Goal: Task Accomplishment & Management: Manage account settings

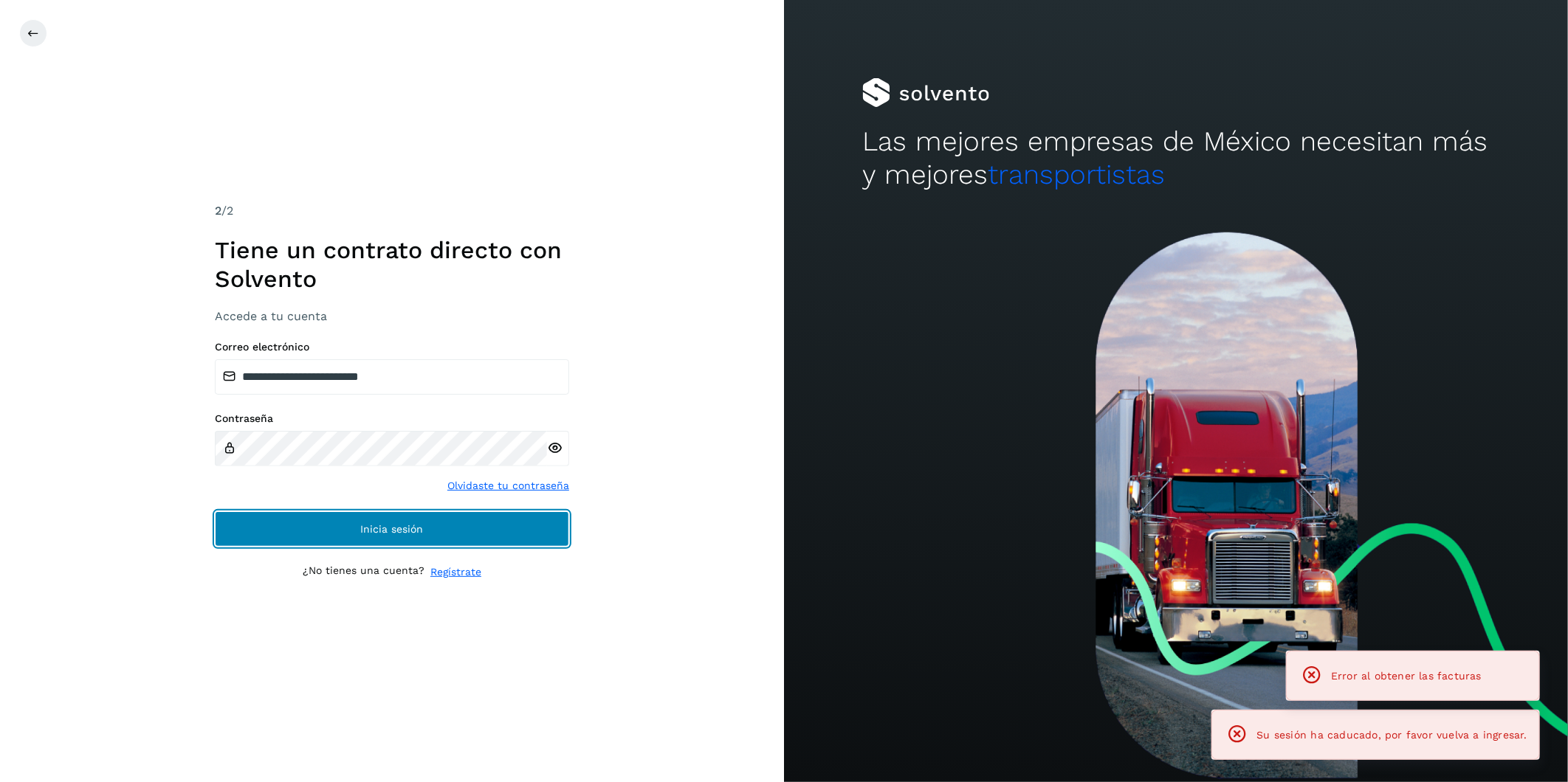
click at [402, 528] on span "Inicia sesión" at bounding box center [392, 529] width 63 height 11
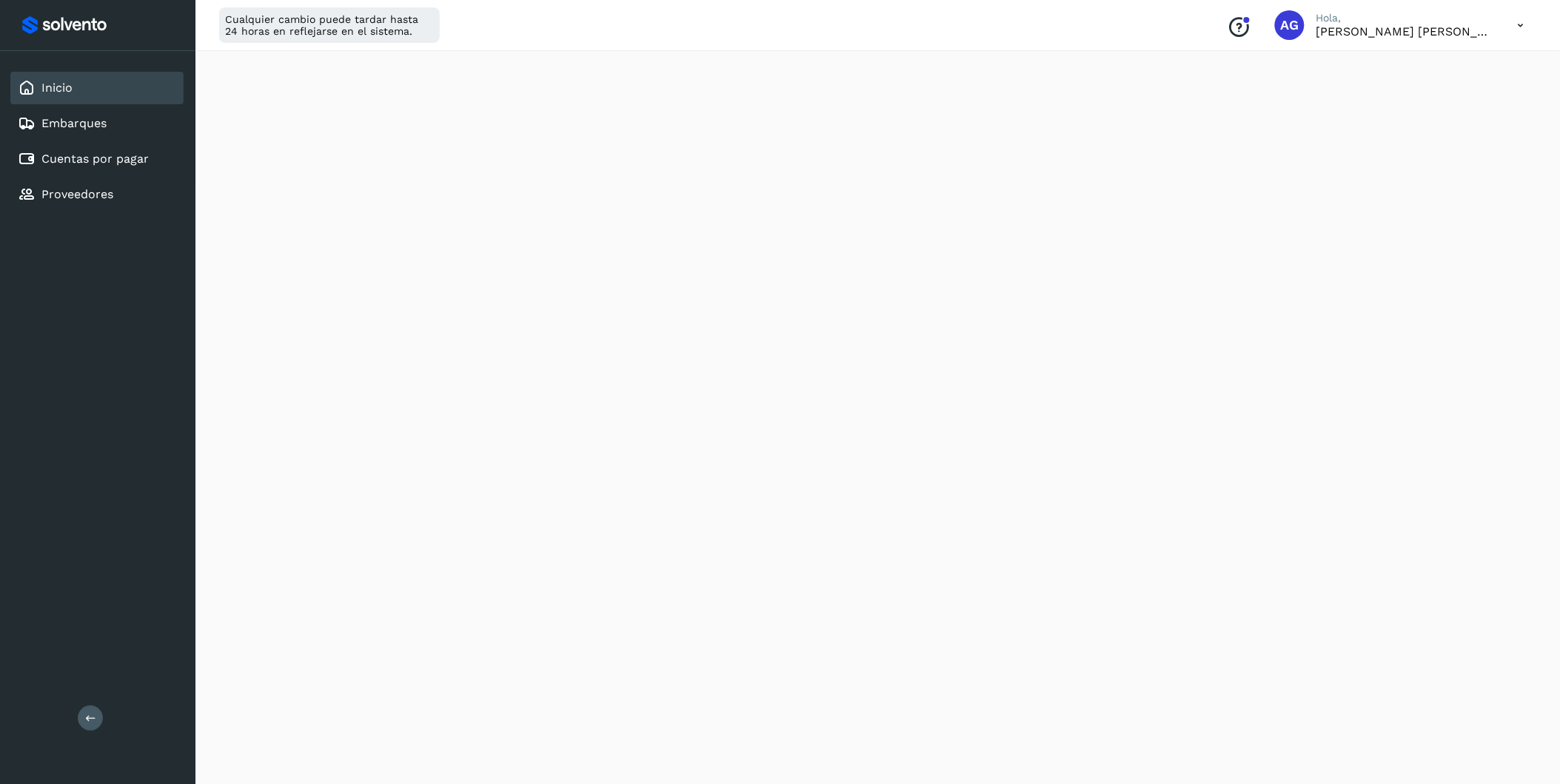
scroll to position [602, 0]
click at [101, 158] on link "Cuentas por pagar" at bounding box center [94, 158] width 107 height 14
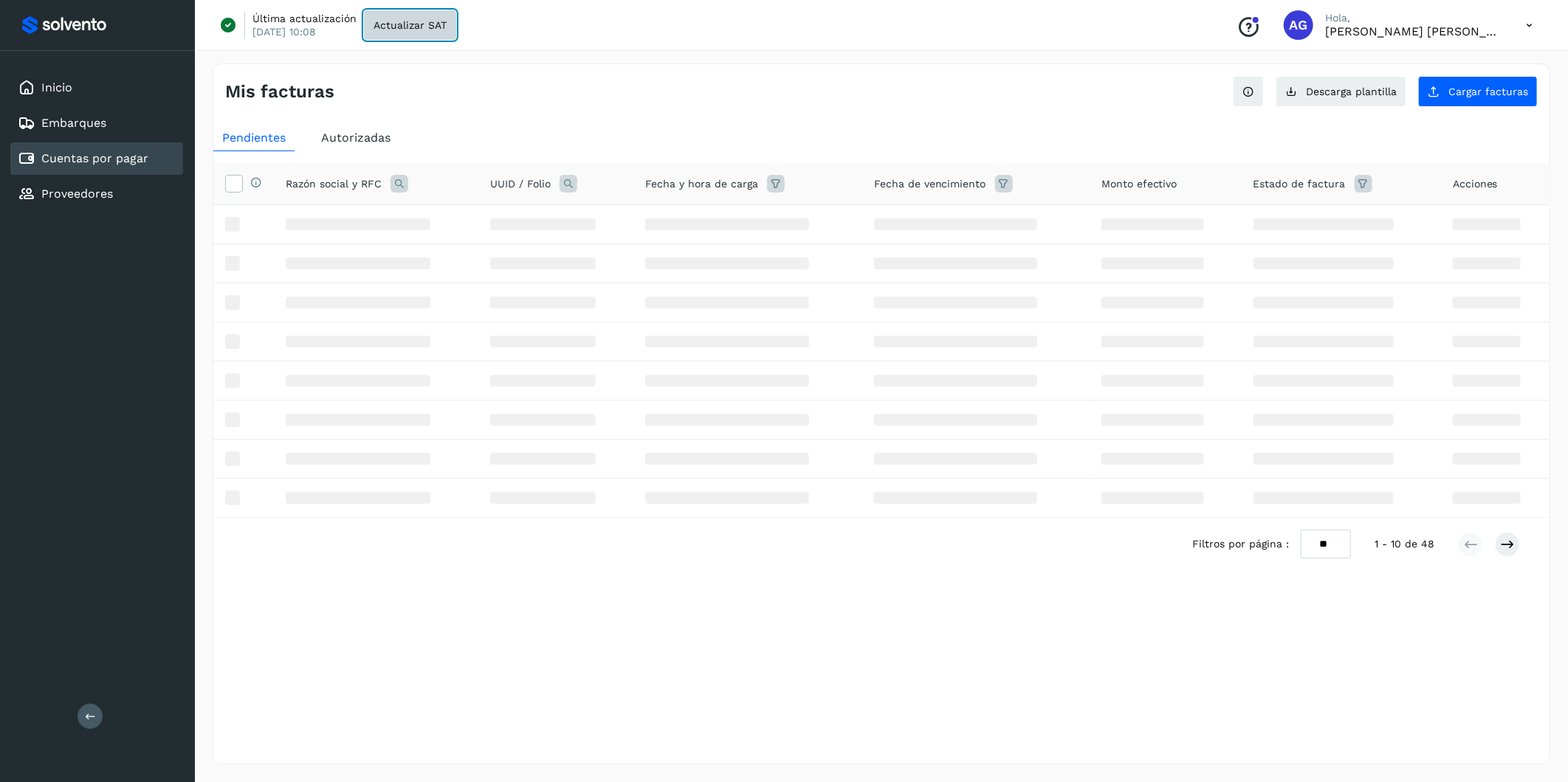
click at [387, 29] on span "Actualizar SAT" at bounding box center [410, 24] width 74 height 11
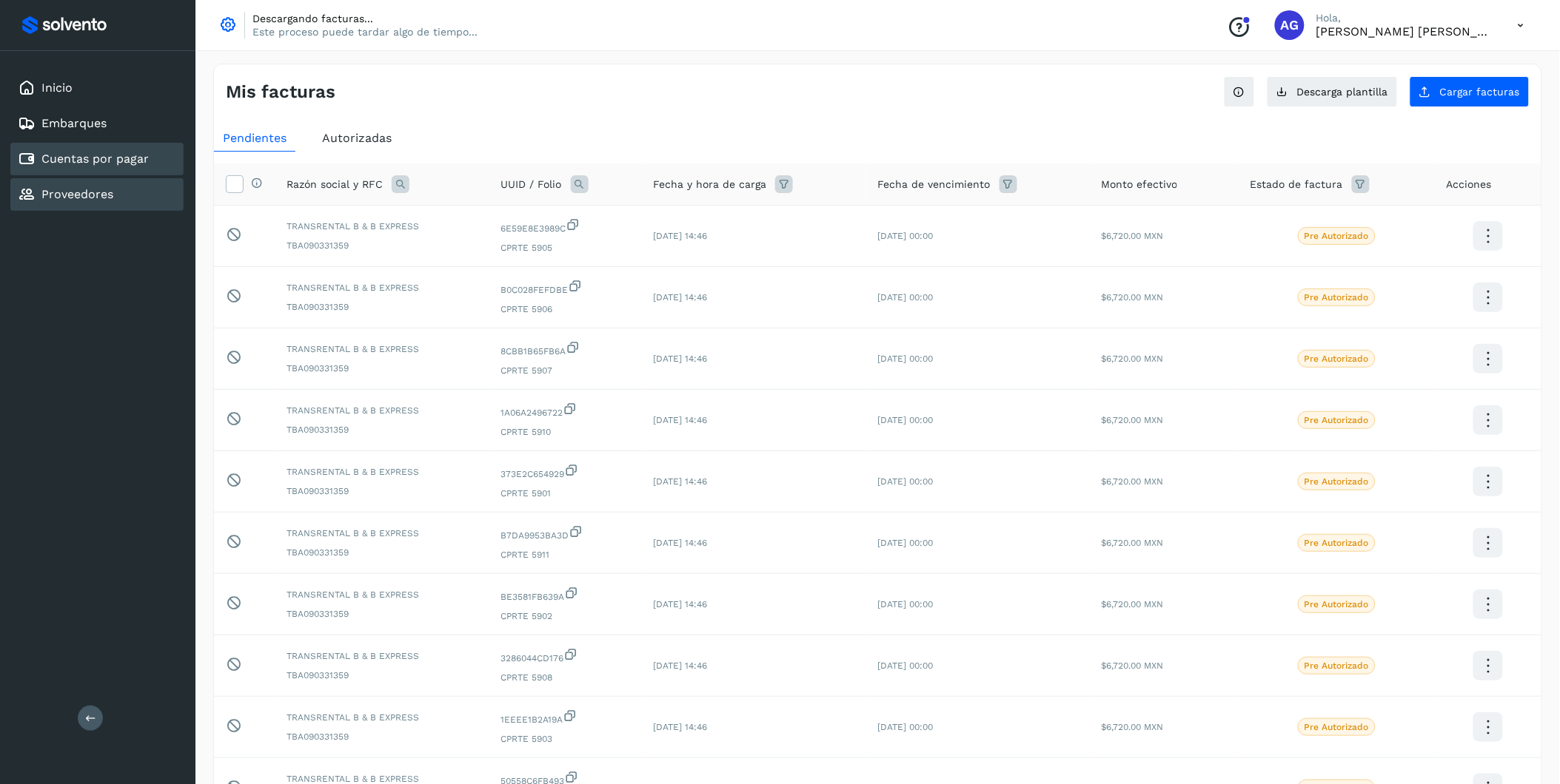
click at [104, 188] on link "Proveedores" at bounding box center [77, 195] width 72 height 14
click at [387, 132] on span "Autorizadas" at bounding box center [357, 138] width 70 height 14
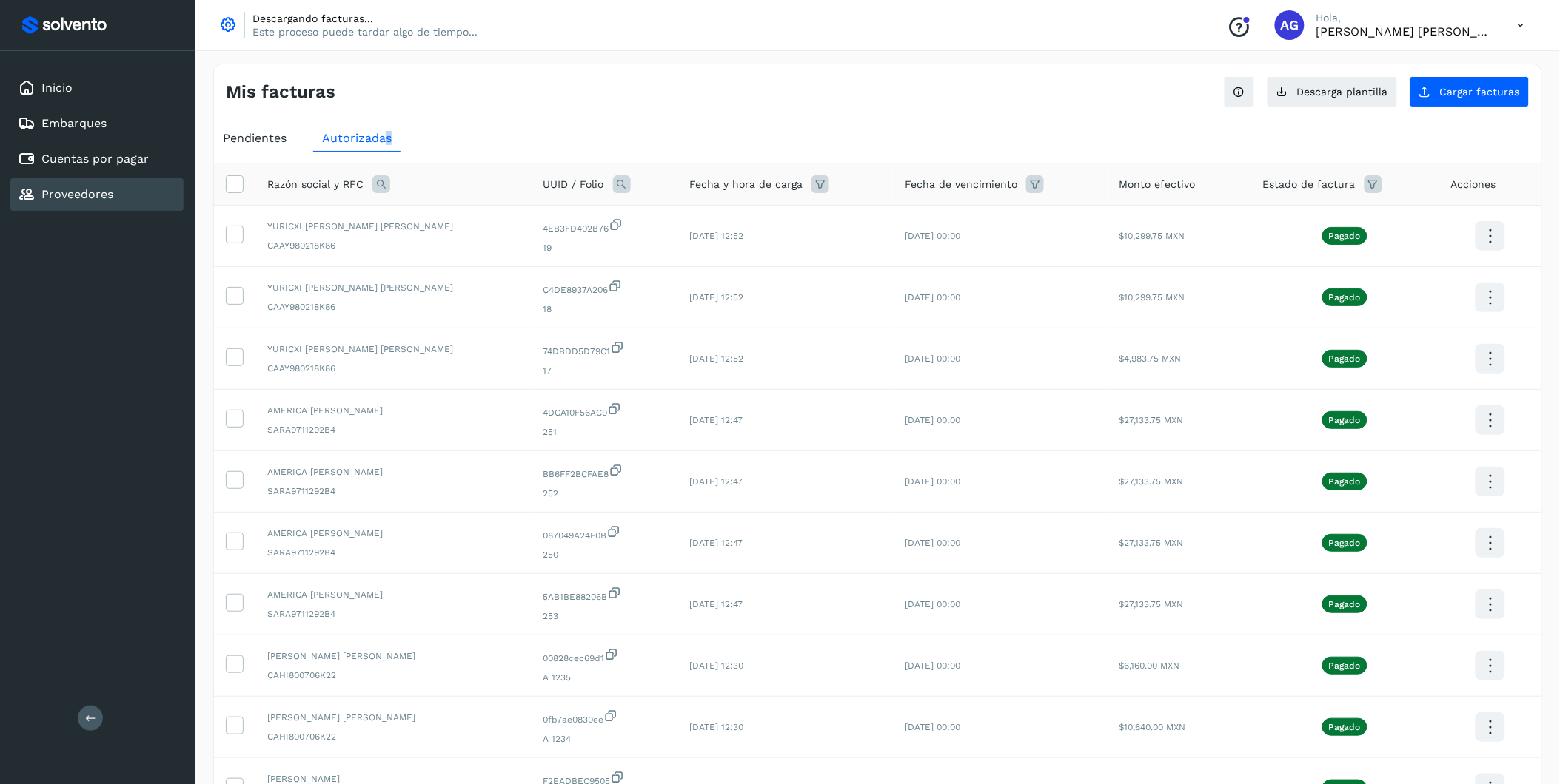
click at [379, 188] on icon at bounding box center [381, 184] width 18 height 18
click at [438, 245] on input "text" at bounding box center [478, 247] width 182 height 24
type input "*******"
click at [490, 278] on button "Buscar" at bounding box center [515, 285] width 108 height 29
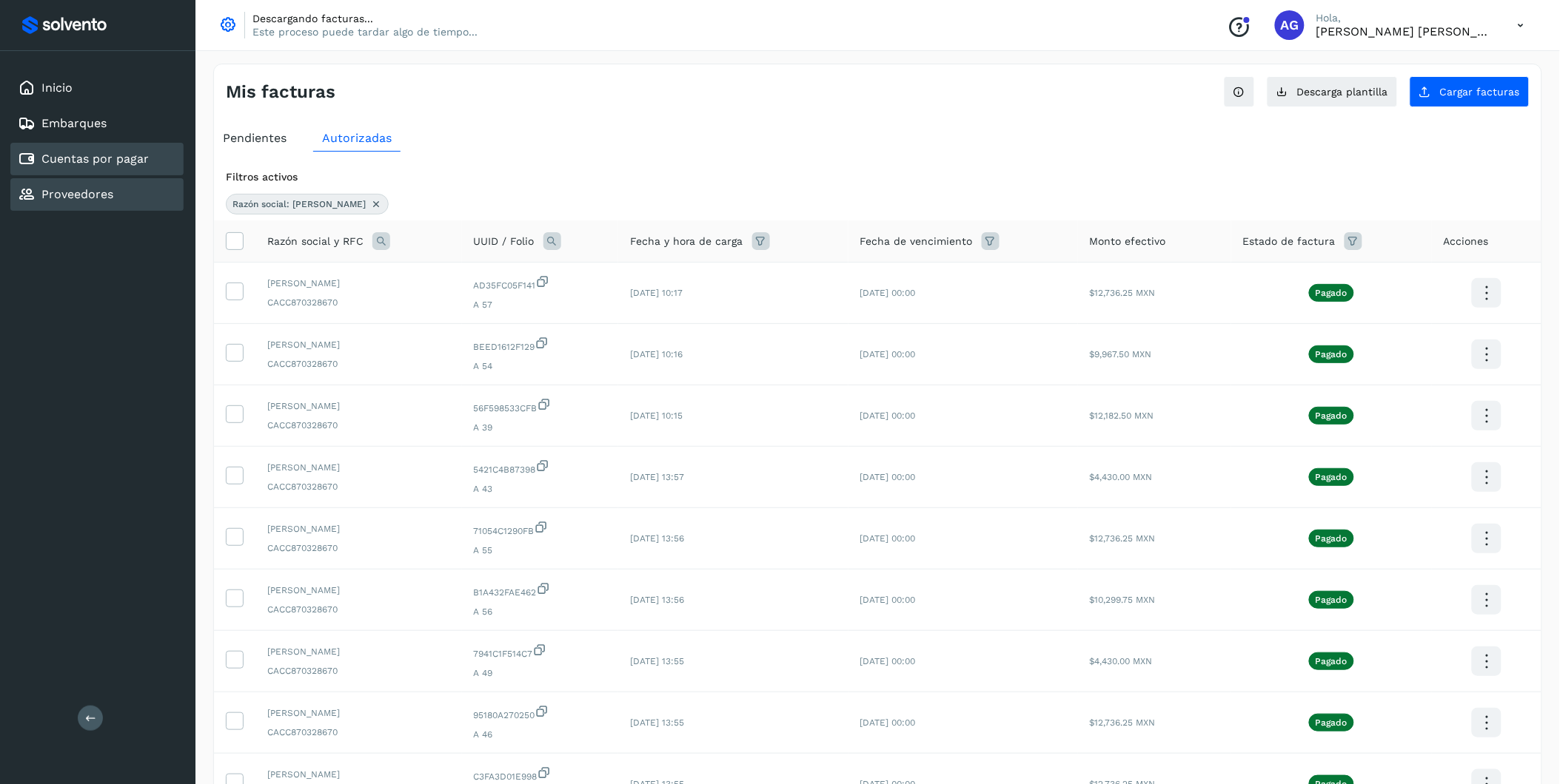
click at [131, 157] on link "Cuentas por pagar" at bounding box center [94, 158] width 107 height 14
click at [109, 129] on div "Embarques" at bounding box center [97, 123] width 173 height 32
click at [115, 131] on div "Embarques" at bounding box center [97, 123] width 173 height 32
click at [128, 188] on div "Proveedores" at bounding box center [97, 195] width 173 height 32
click at [112, 93] on div "Inicio" at bounding box center [97, 87] width 173 height 32
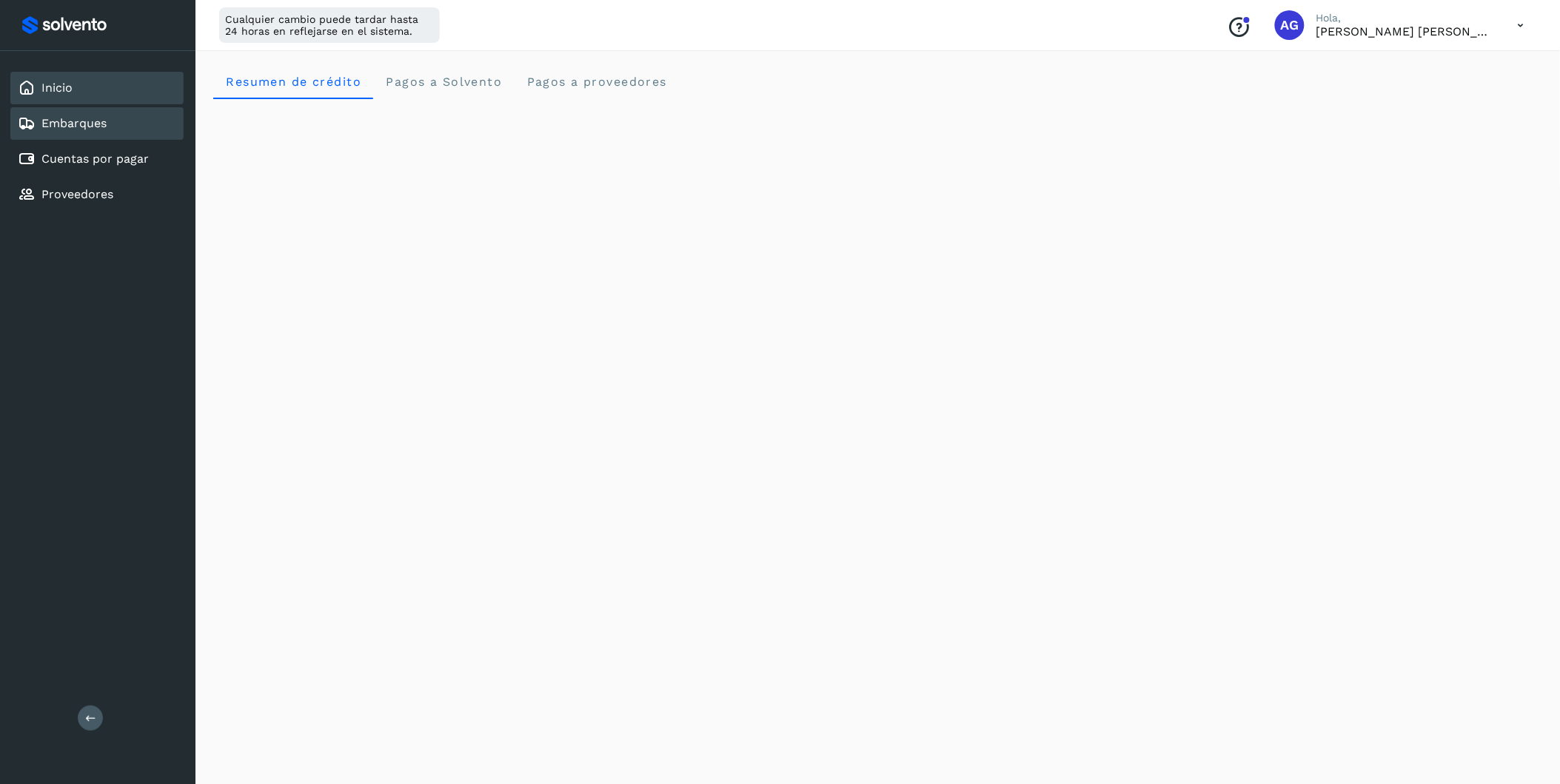
click at [135, 119] on div "Embarques" at bounding box center [97, 123] width 173 height 32
click at [122, 163] on div "Cuentas por pagar" at bounding box center [83, 159] width 131 height 18
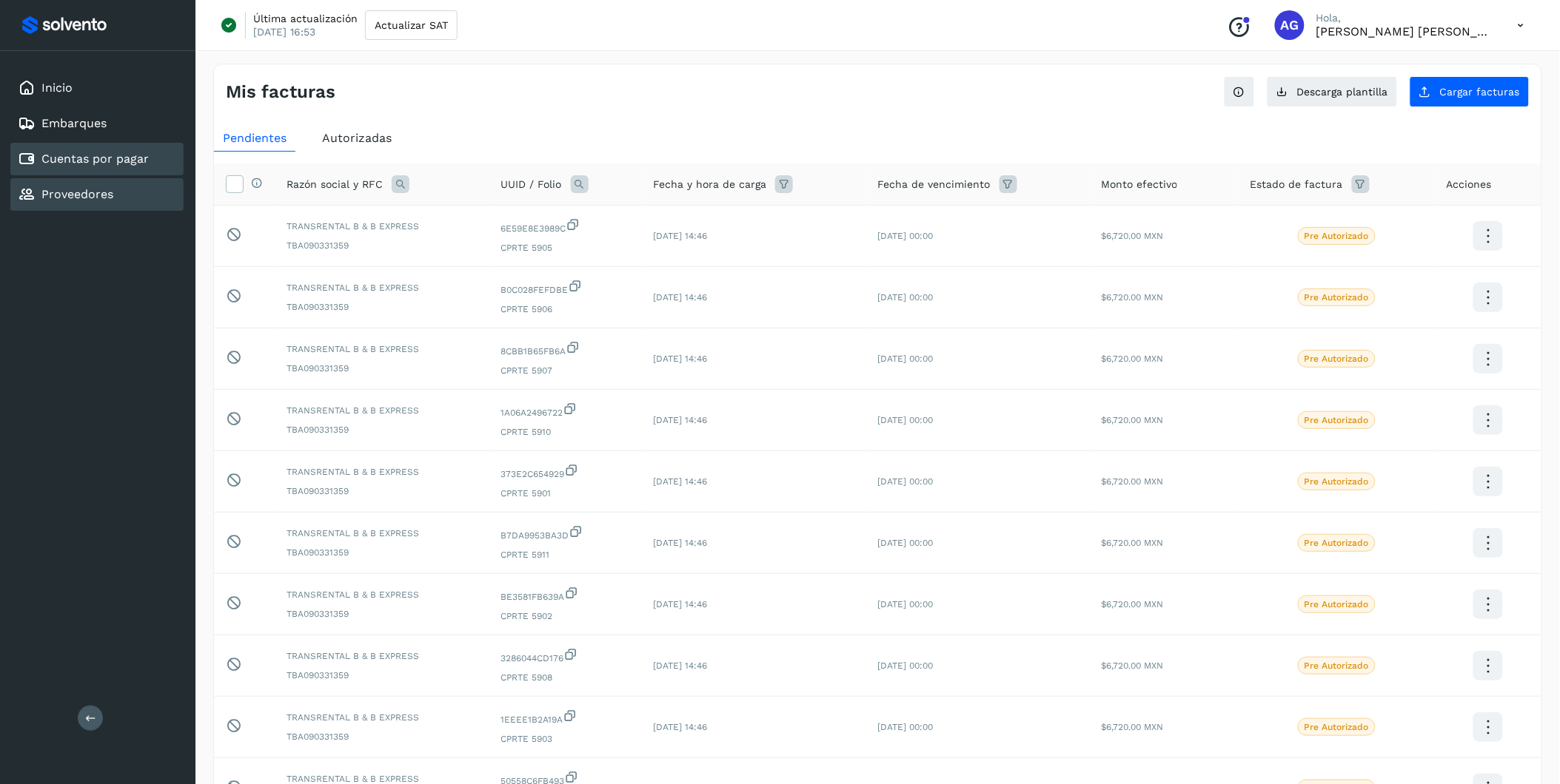
click at [112, 179] on div "Proveedores" at bounding box center [97, 195] width 173 height 32
click at [120, 179] on div "Proveedores" at bounding box center [97, 195] width 173 height 32
click at [122, 179] on div "Proveedores" at bounding box center [97, 195] width 173 height 32
click at [391, 188] on icon at bounding box center [400, 184] width 18 height 18
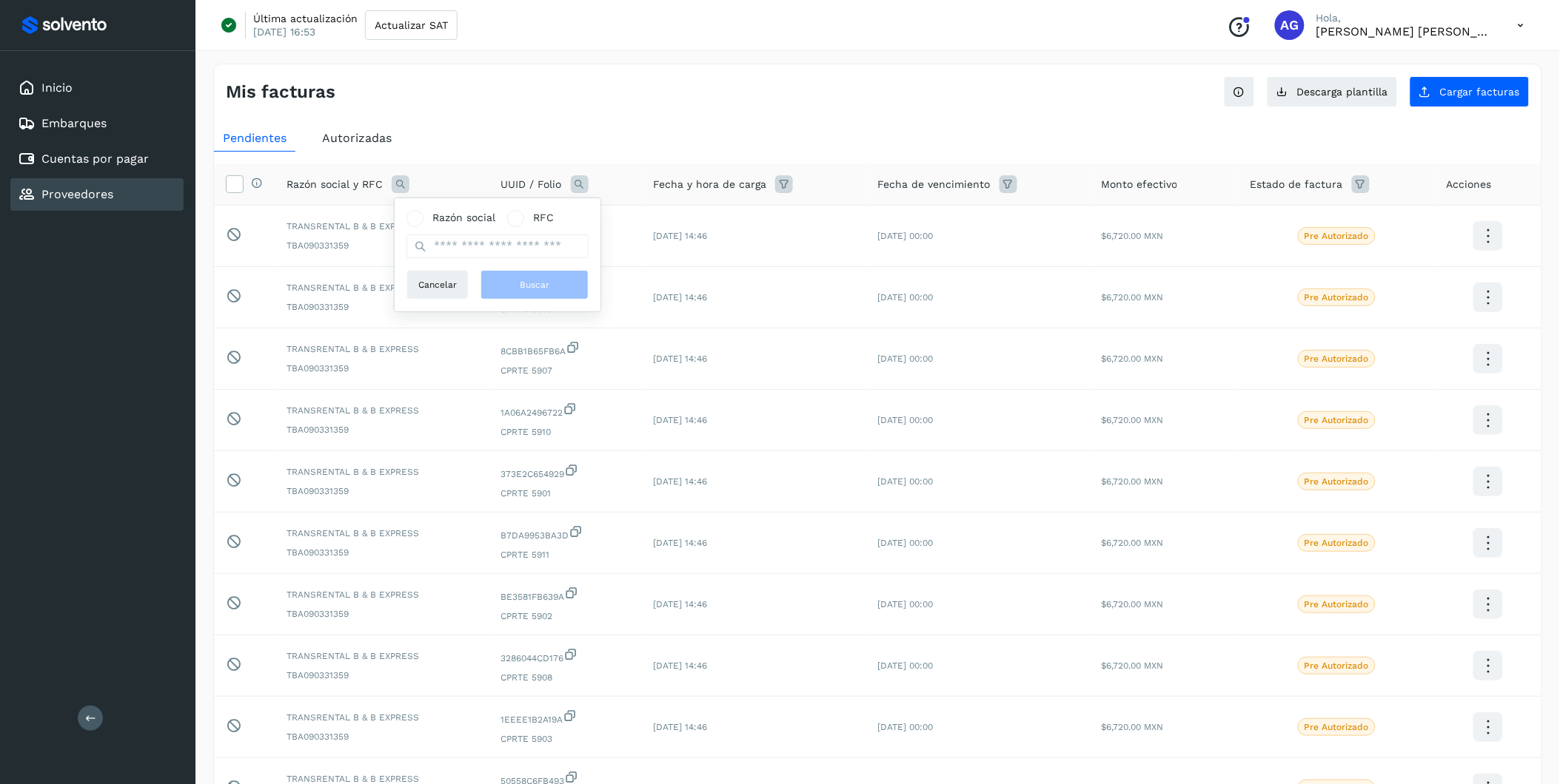
click at [533, 130] on ul "Pendientes Autorizadas" at bounding box center [878, 138] width 1327 height 27
click at [144, 195] on div "Proveedores" at bounding box center [97, 195] width 173 height 32
click at [80, 191] on link "Proveedores" at bounding box center [77, 195] width 72 height 14
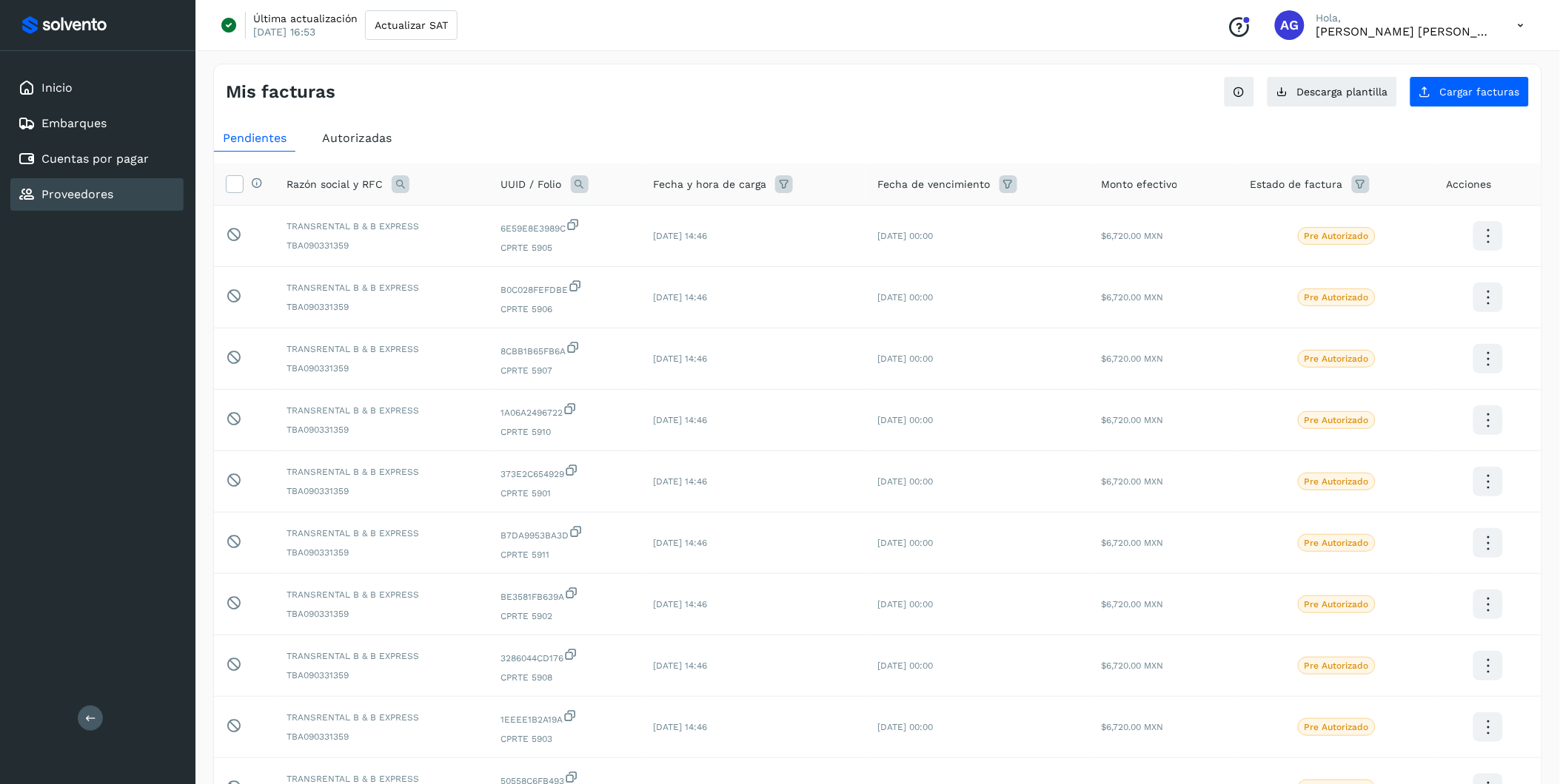
click at [80, 191] on link "Proveedores" at bounding box center [77, 195] width 72 height 14
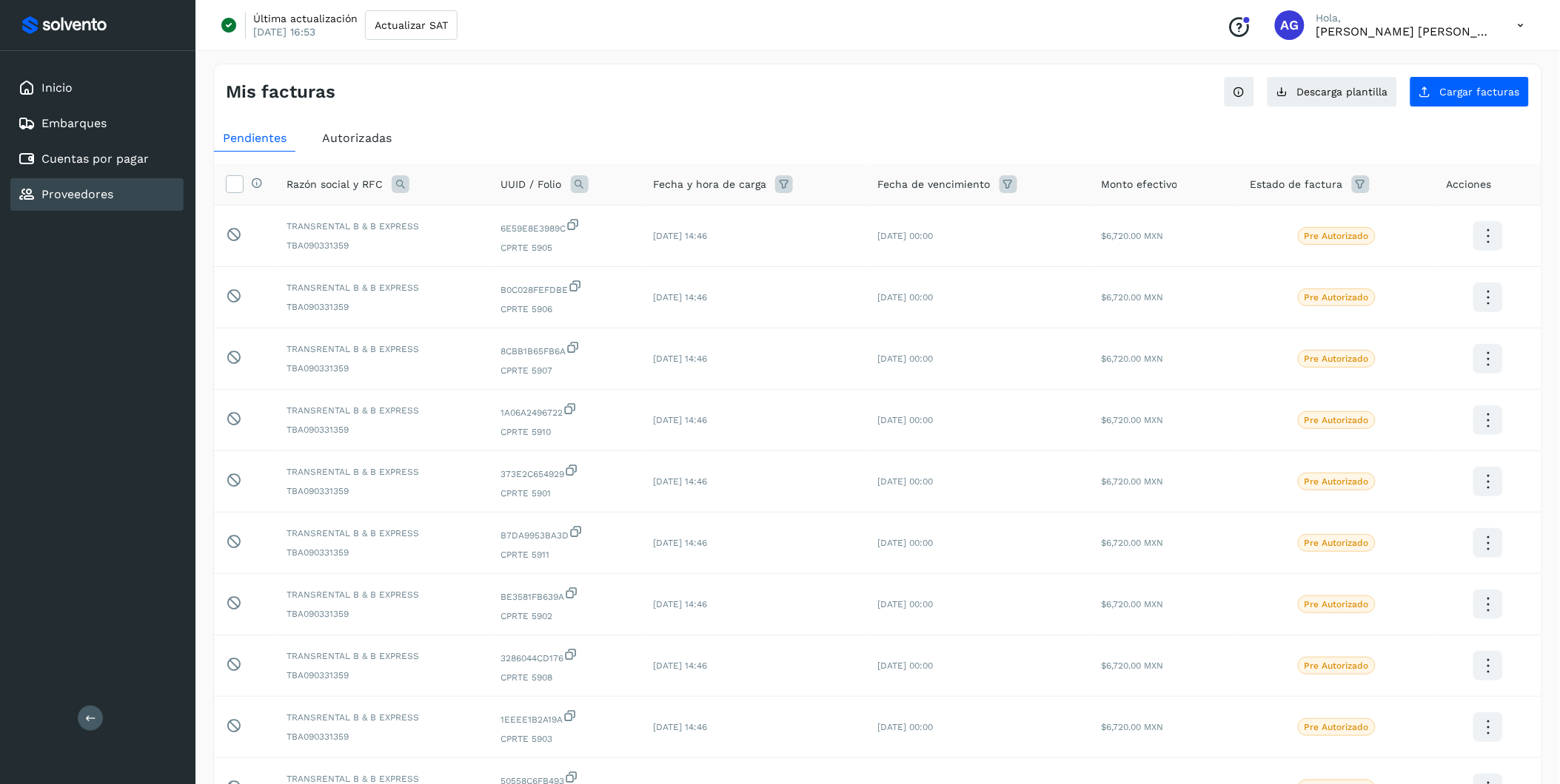
click at [80, 191] on link "Proveedores" at bounding box center [77, 195] width 72 height 14
click at [82, 193] on link "Proveedores" at bounding box center [77, 195] width 72 height 14
